Goal: Task Accomplishment & Management: Complete application form

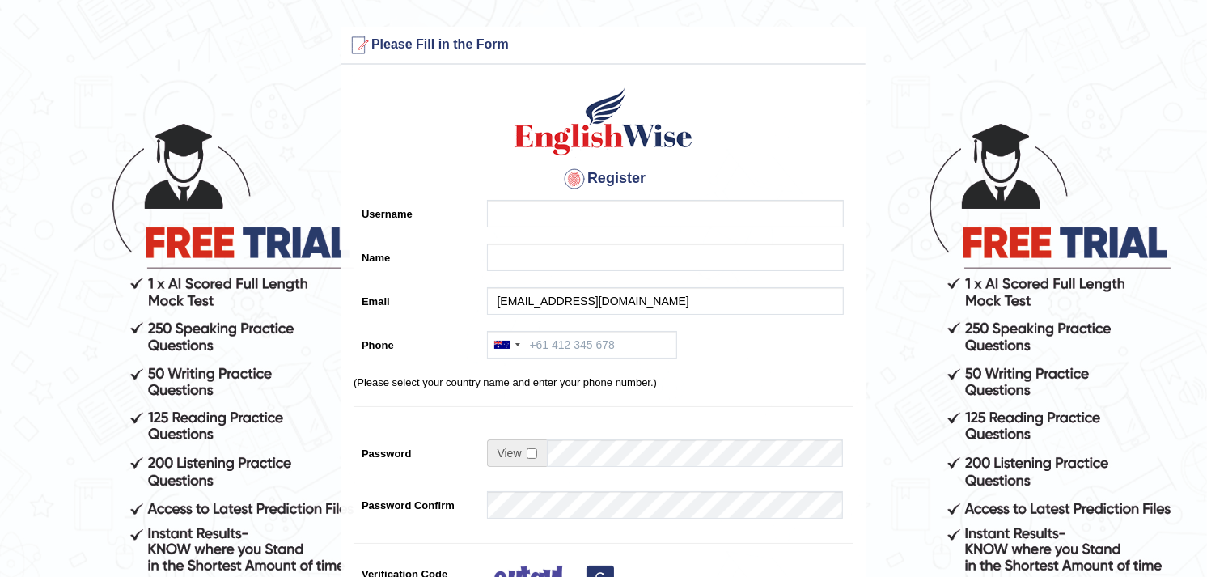
drag, startPoint x: 720, startPoint y: 299, endPoint x: 623, endPoint y: 302, distance: 97.1
click at [623, 302] on input "Muhammadshahrukhamjad313@gmail.com" at bounding box center [665, 301] width 357 height 28
click at [725, 299] on input "Muhammadshahrukhamjad313@gmail.com" at bounding box center [665, 301] width 357 height 28
drag, startPoint x: 723, startPoint y: 299, endPoint x: 705, endPoint y: 300, distance: 18.6
click at [705, 300] on input "Muhammadshahrukhamjad313@gmail.com" at bounding box center [665, 301] width 357 height 28
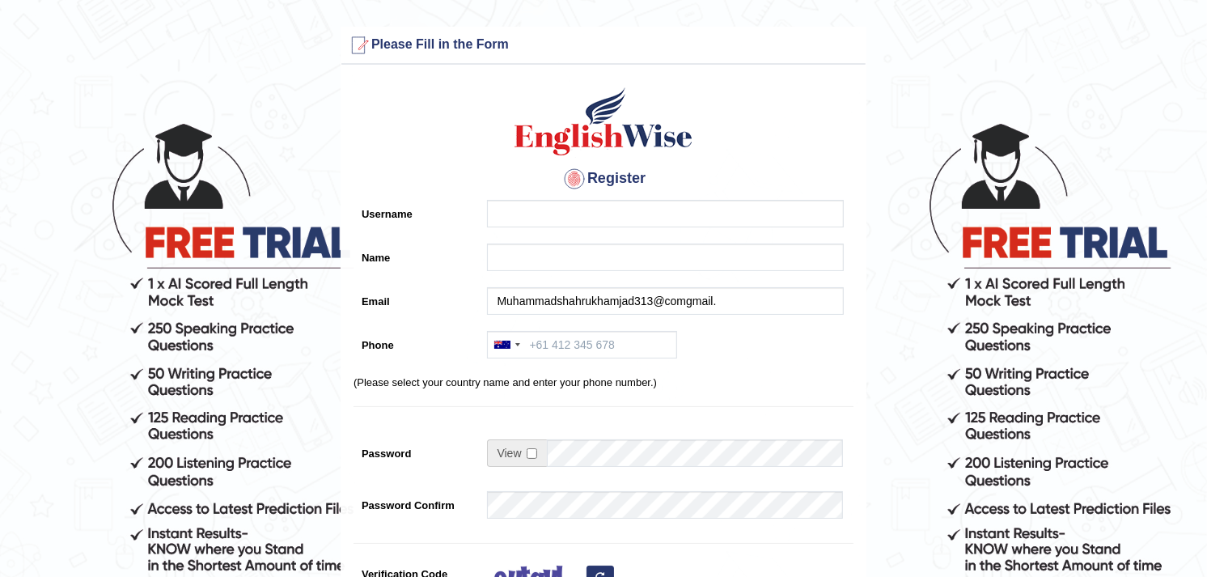
click at [716, 298] on input "Muhammadshahrukhamjad313@comgmail." at bounding box center [665, 301] width 357 height 28
click at [716, 298] on input "Muhammadshahrukhamjad313." at bounding box center [665, 301] width 357 height 28
drag, startPoint x: 651, startPoint y: 299, endPoint x: 491, endPoint y: 297, distance: 160.2
click at [491, 297] on input "Muhammadshahrukhamjad" at bounding box center [665, 301] width 357 height 28
type input "Muhammadshahrukhamjad"
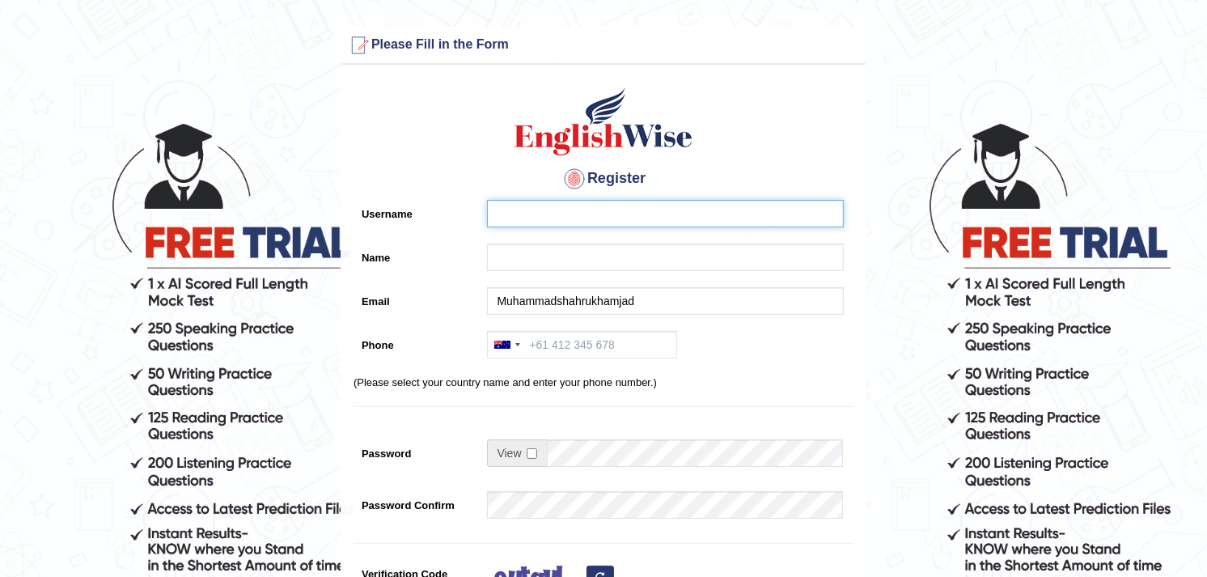
click at [543, 213] on input "Username" at bounding box center [665, 214] width 357 height 28
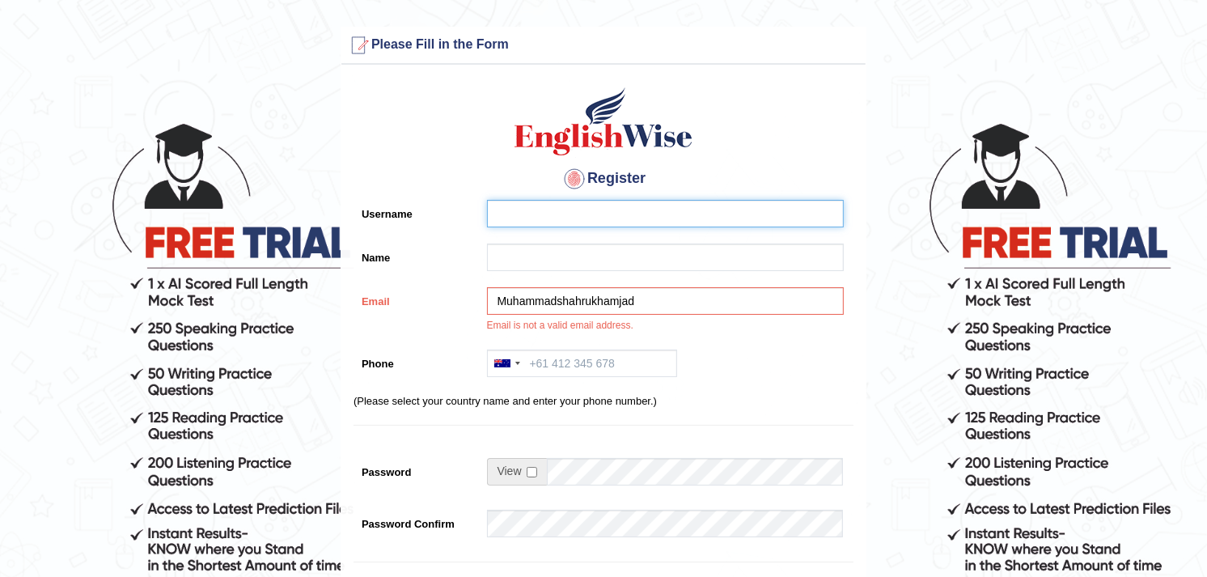
paste input "Muhammadshahrukhamjad"
type input "Muhammadshahrukhamjad"
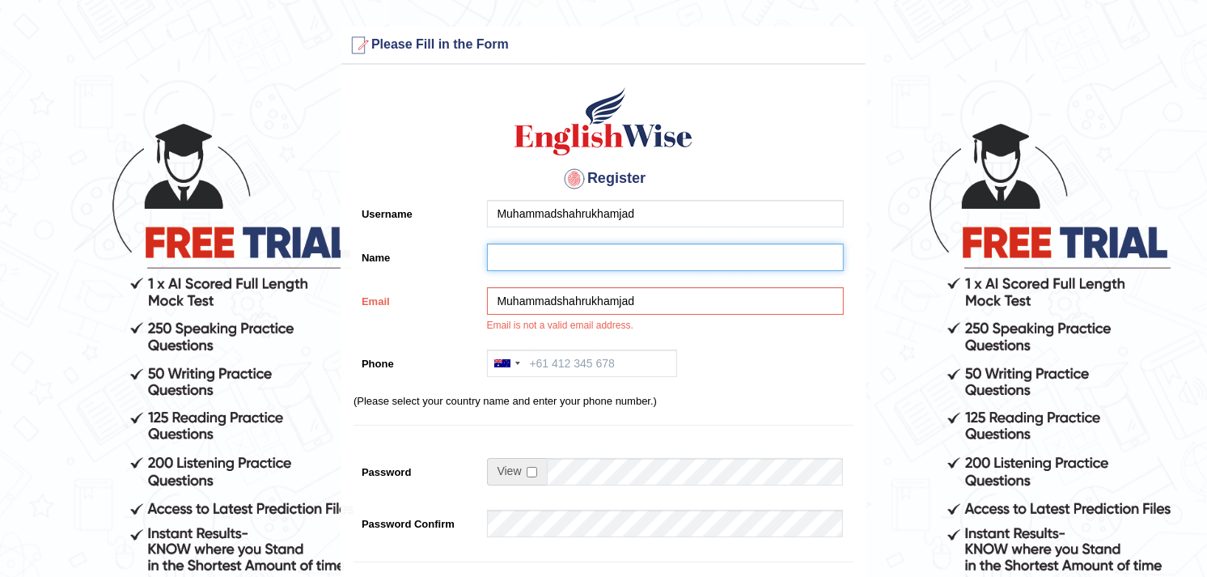
click at [519, 261] on input "Name" at bounding box center [665, 258] width 357 height 28
paste input "Muhammadshahrukhamjad"
type input "Muhammadshahrukhamjad"
click at [531, 471] on input "checkbox" at bounding box center [532, 472] width 11 height 11
checkbox input "true"
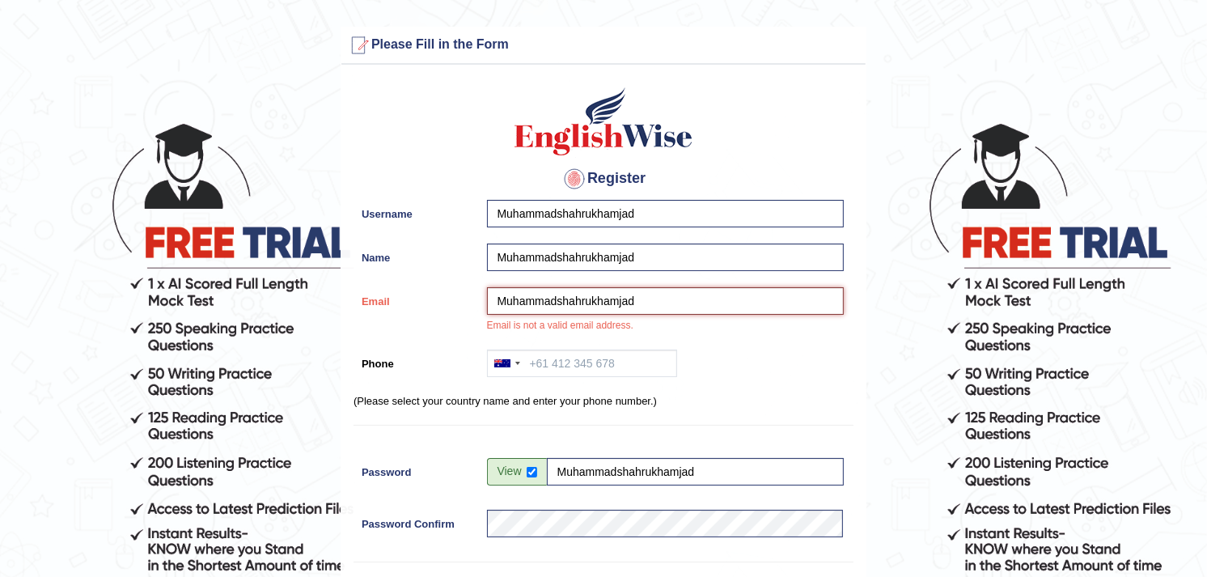
drag, startPoint x: 651, startPoint y: 303, endPoint x: 482, endPoint y: 303, distance: 169.1
click at [482, 303] on div "Muhammadshahrukhamjad Email is not a valid email address." at bounding box center [661, 314] width 365 height 54
paste input "Muhammadshahrukhamjad313@gmail.com"
type input "Muhammadshahrukhamjad313@gmail.com"
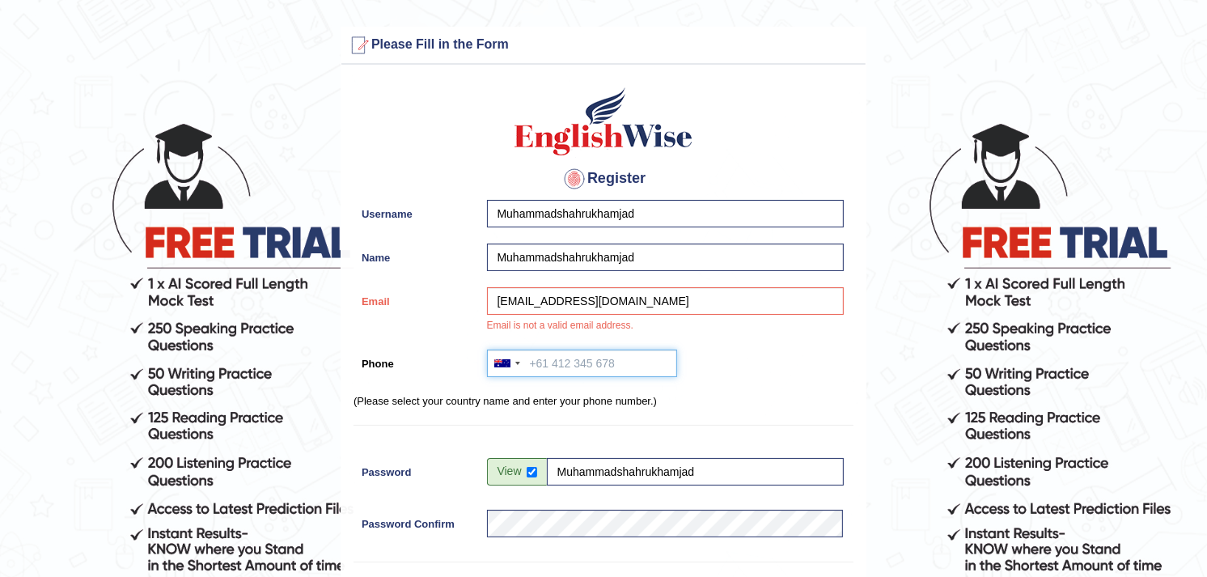
click at [549, 365] on input "Phone" at bounding box center [582, 364] width 190 height 28
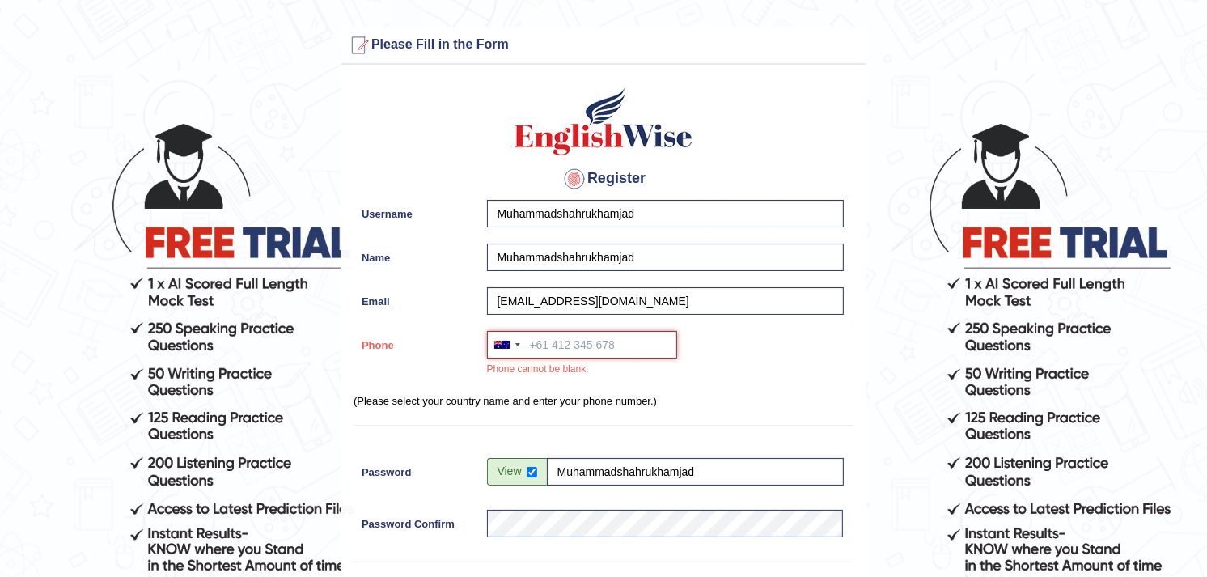
paste input "966 56 605 4610"
click at [508, 341] on div at bounding box center [502, 345] width 16 height 8
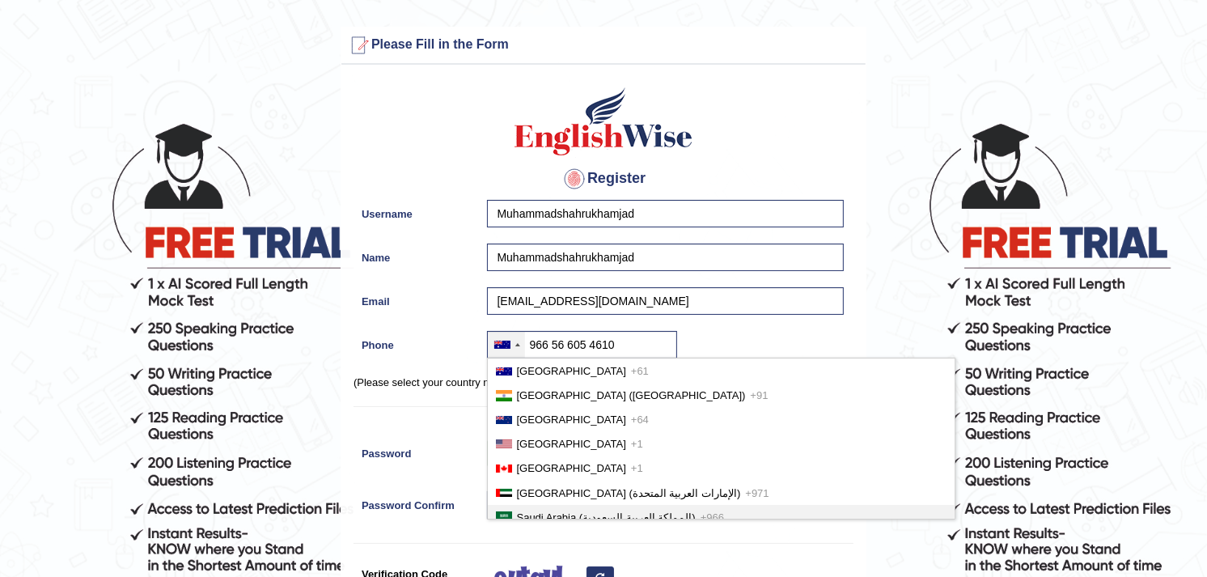
click at [547, 511] on span "Saudi Arabia (‫المملكة العربية السعودية‬‎)" at bounding box center [606, 517] width 179 height 12
type input "+966966 56 605 4610"
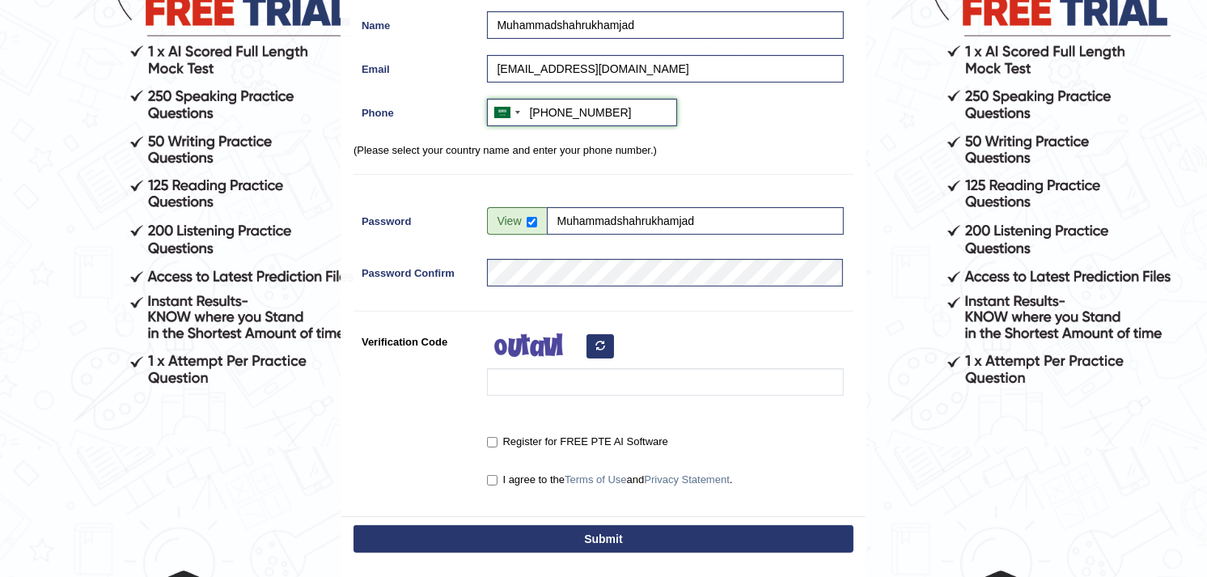
scroll to position [271, 0]
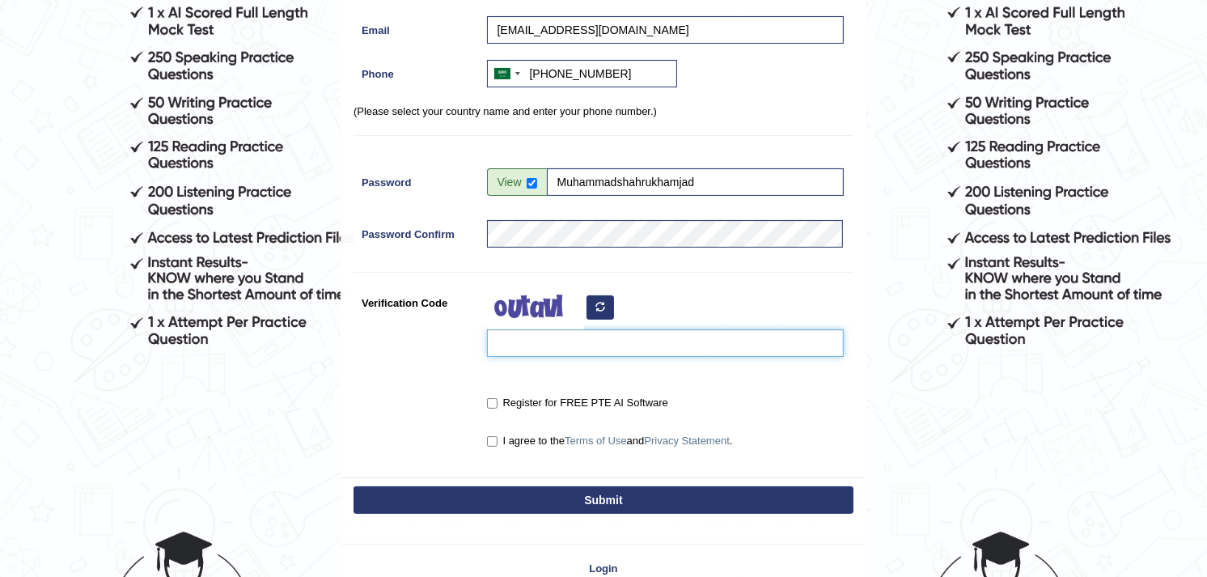
click at [536, 350] on input "Verification Code" at bounding box center [665, 343] width 357 height 28
type input "cyjese"
click at [495, 402] on input "Register for FREE PTE AI Software" at bounding box center [492, 403] width 11 height 11
checkbox input "true"
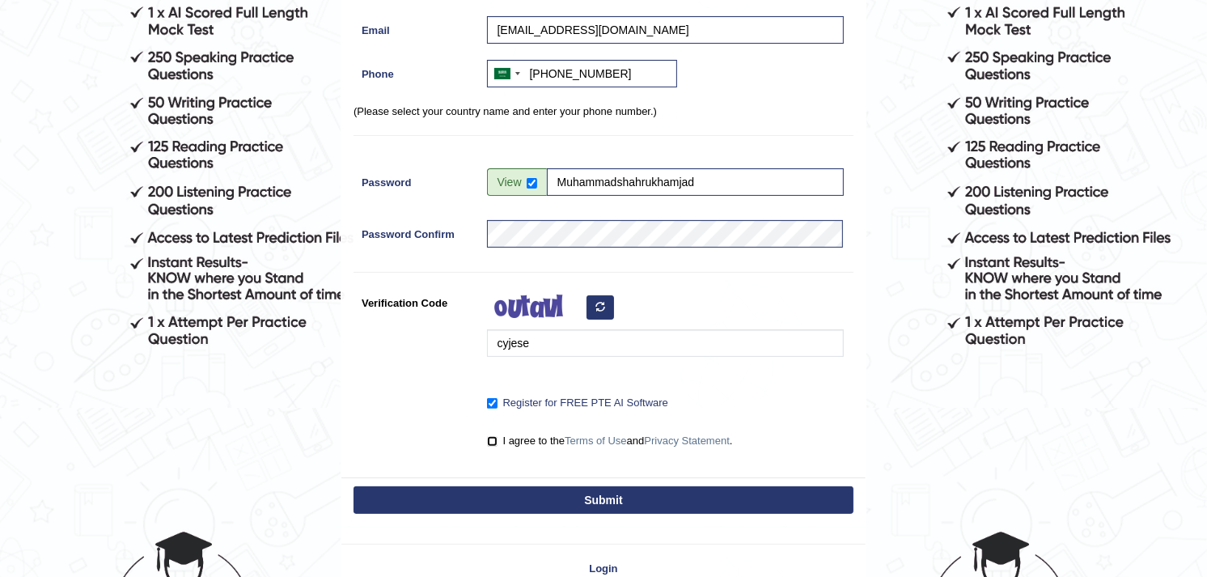
click at [494, 440] on input "I agree to the Terms of Use and Privacy Statement ." at bounding box center [492, 441] width 11 height 11
checkbox input "true"
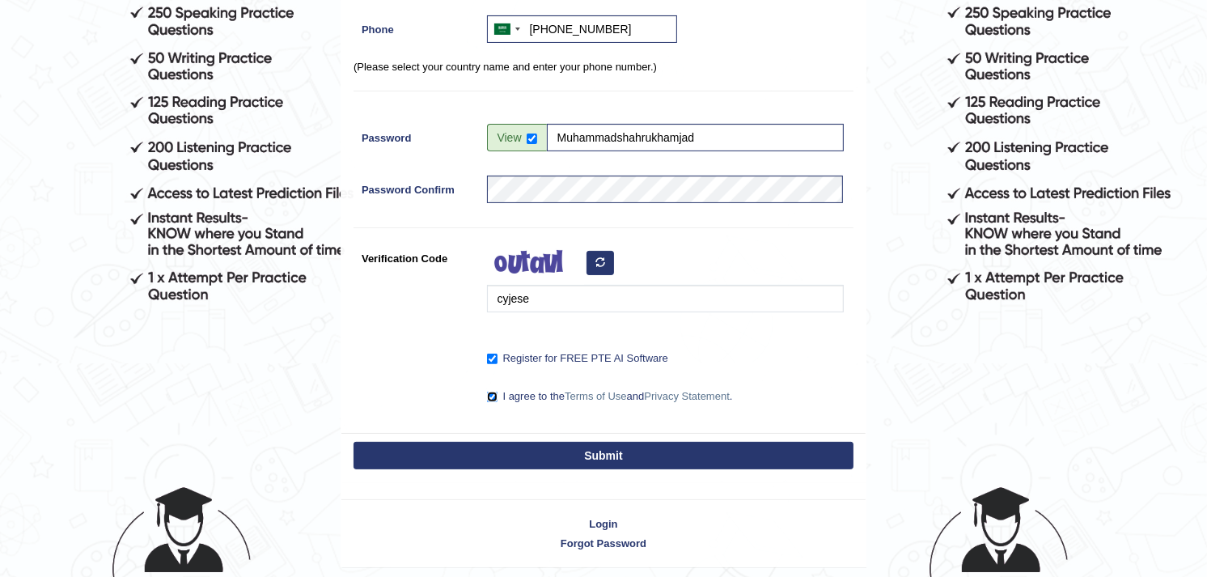
scroll to position [371, 0]
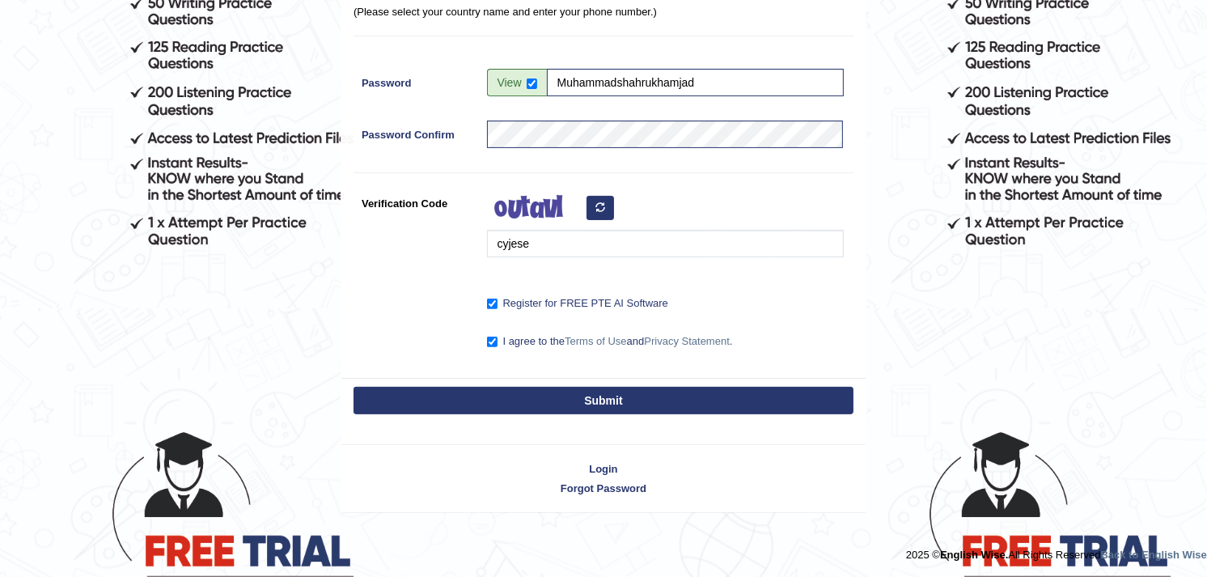
click at [588, 406] on button "Submit" at bounding box center [604, 401] width 500 height 28
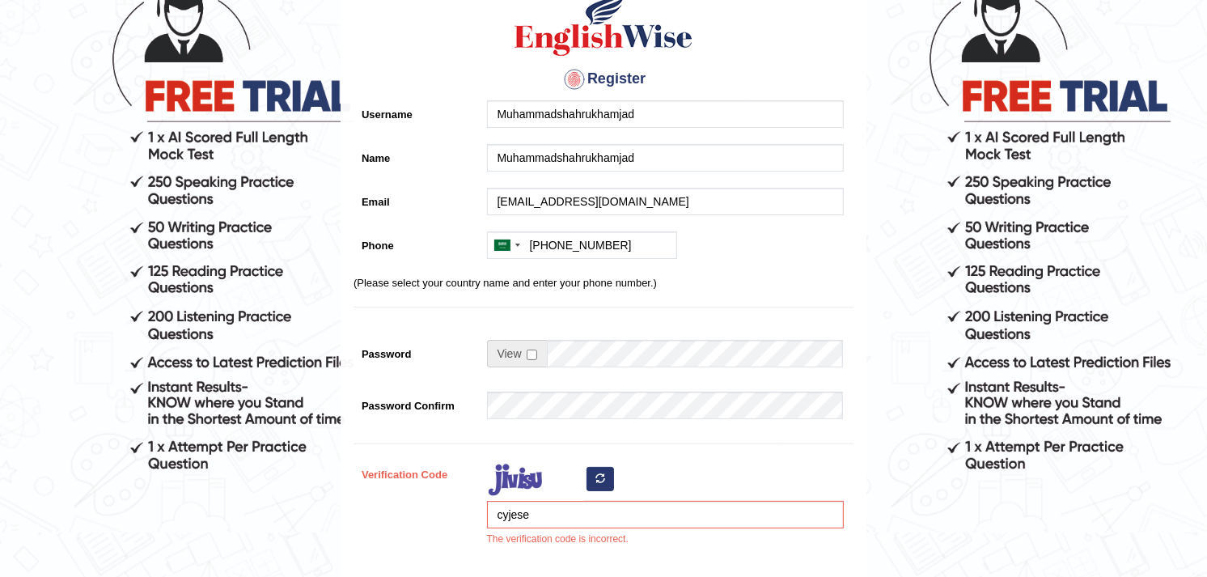
scroll to position [180, 0]
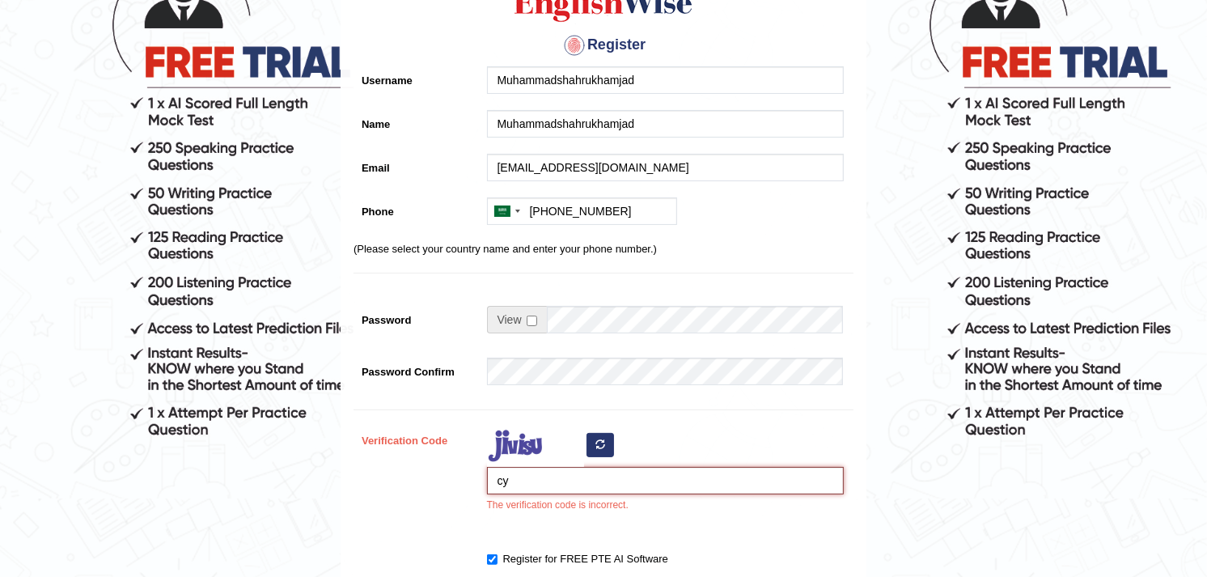
type input "c"
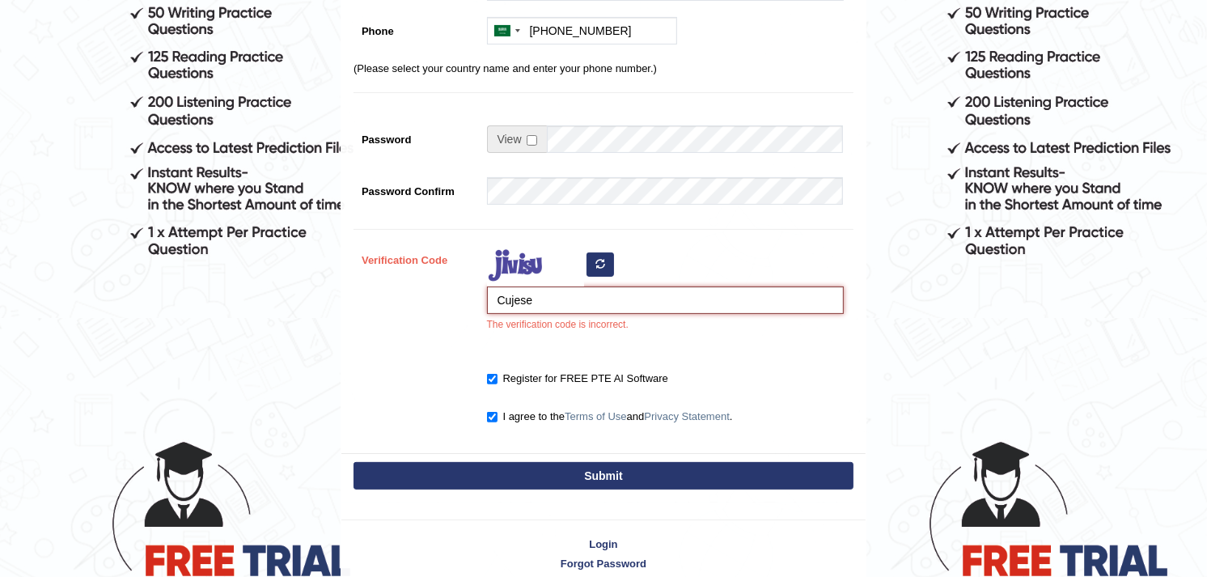
scroll to position [415, 0]
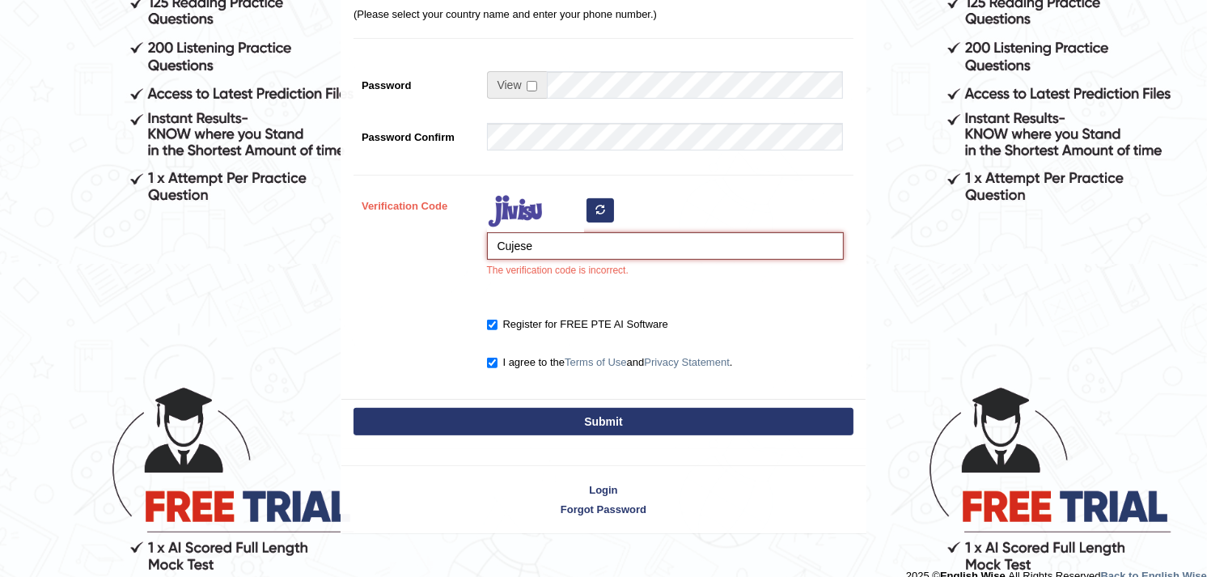
type input "Cujese"
click at [634, 426] on button "Submit" at bounding box center [604, 422] width 500 height 28
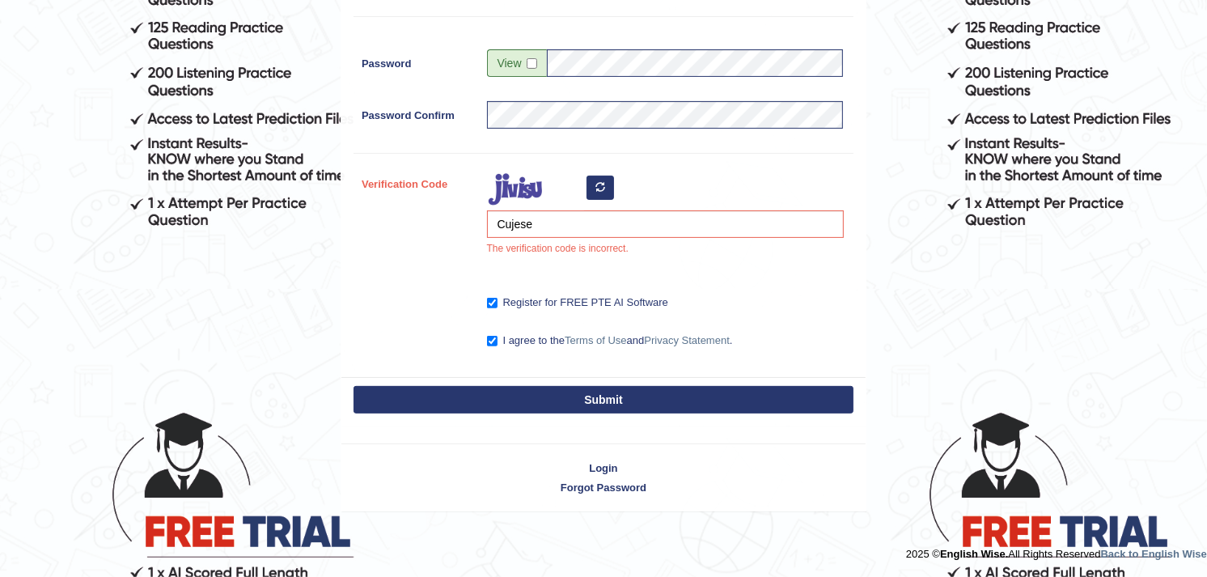
scroll to position [368, 0]
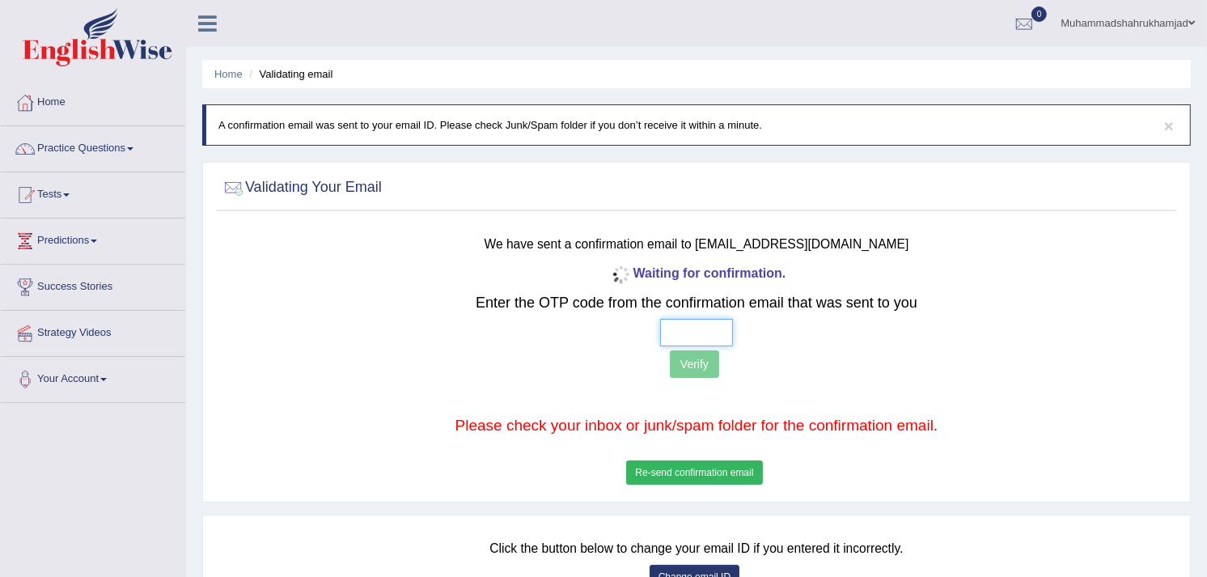
click at [710, 336] on input "text" at bounding box center [696, 333] width 73 height 28
paste input "1 8 2 9"
type input "1 8 2 9"
click at [692, 374] on button "Verify" at bounding box center [694, 364] width 49 height 28
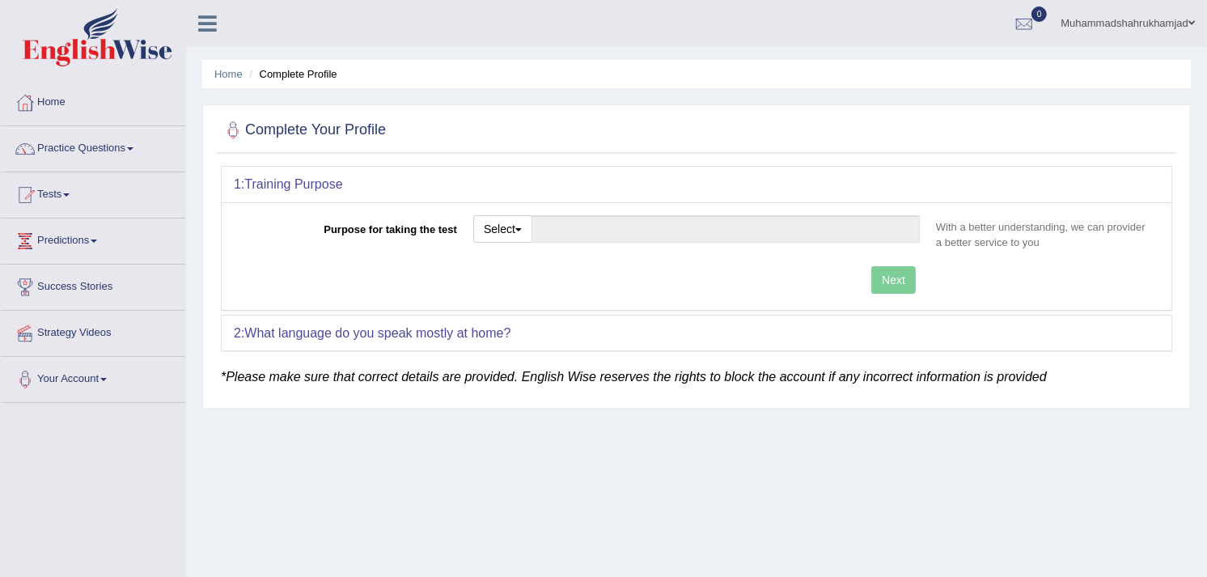
click at [668, 422] on div "Home Complete Profile Complete Your Profile 1: Training Purpose Purpose for tak…" at bounding box center [696, 404] width 1021 height 809
click at [53, 235] on link "Online Class" at bounding box center [93, 238] width 184 height 40
click at [1195, 1] on link "Muhammadshahrukhamjad" at bounding box center [1128, 21] width 159 height 42
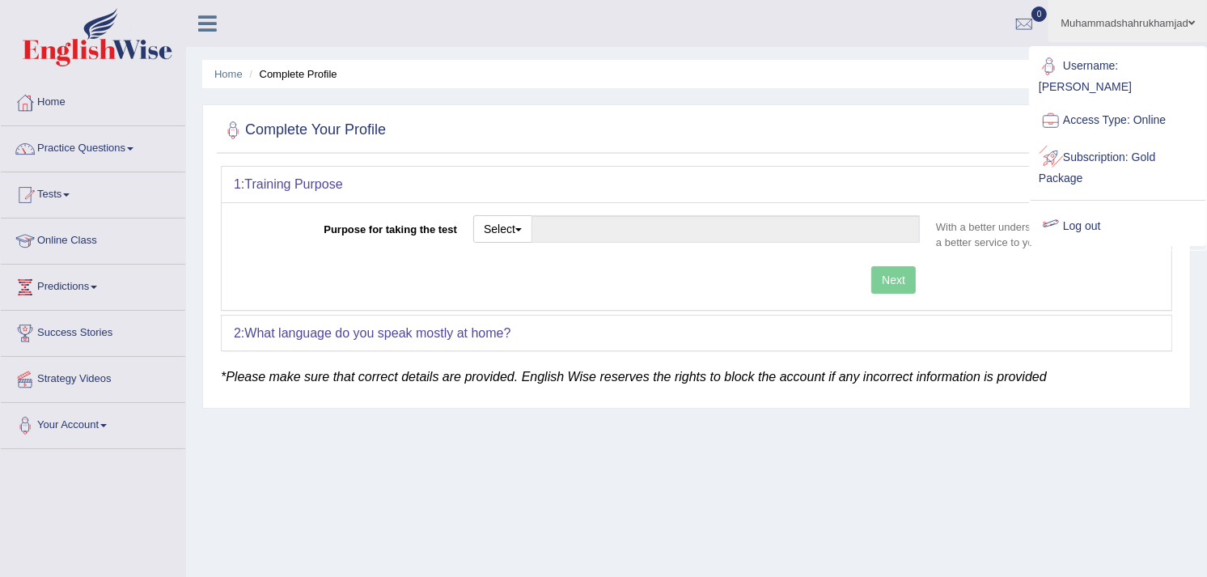
click at [1065, 214] on link "Log out" at bounding box center [1118, 226] width 175 height 37
